Goal: Information Seeking & Learning: Understand process/instructions

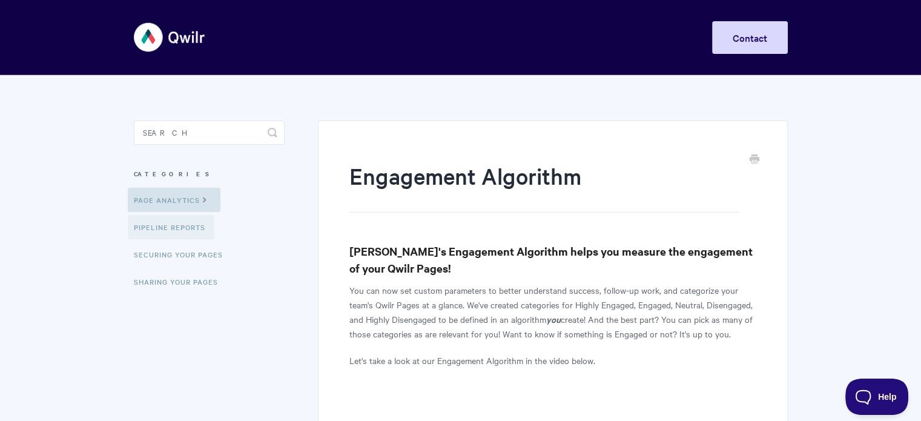
click at [166, 223] on link "Pipeline reports" at bounding box center [171, 227] width 87 height 24
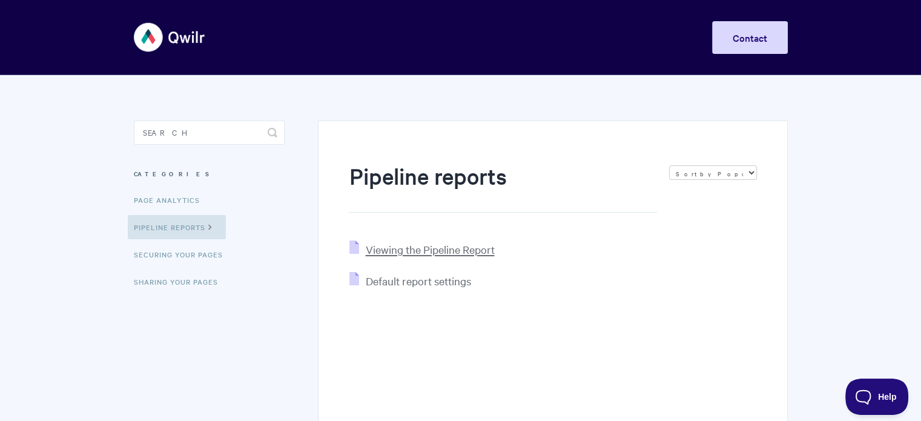
click at [453, 252] on span "Viewing the Pipeline Report" at bounding box center [429, 249] width 129 height 14
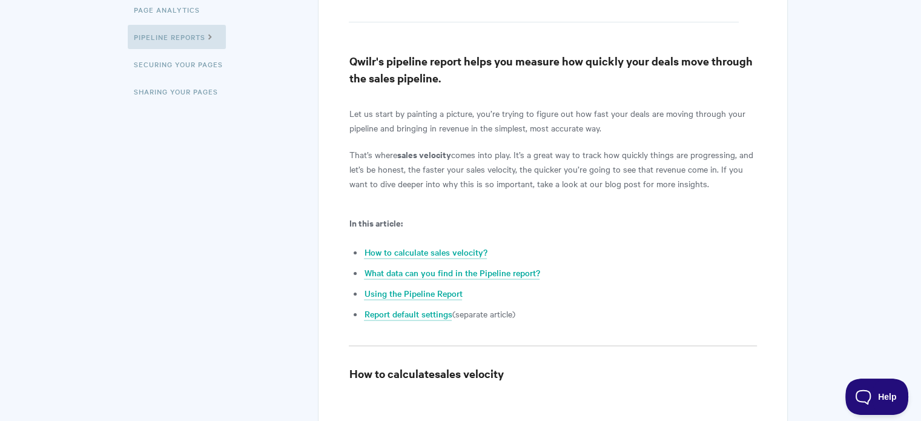
scroll to position [182, 0]
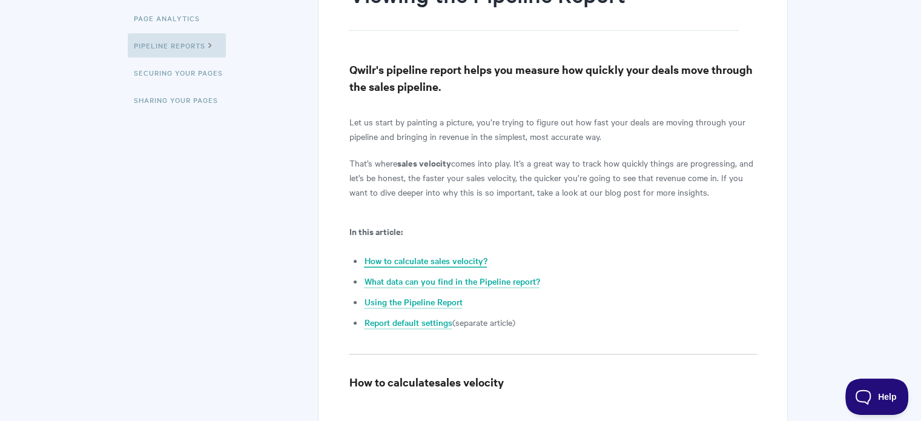
click at [414, 263] on link "How to calculate sales velocity?" at bounding box center [425, 260] width 123 height 13
